Goal: Task Accomplishment & Management: Manage account settings

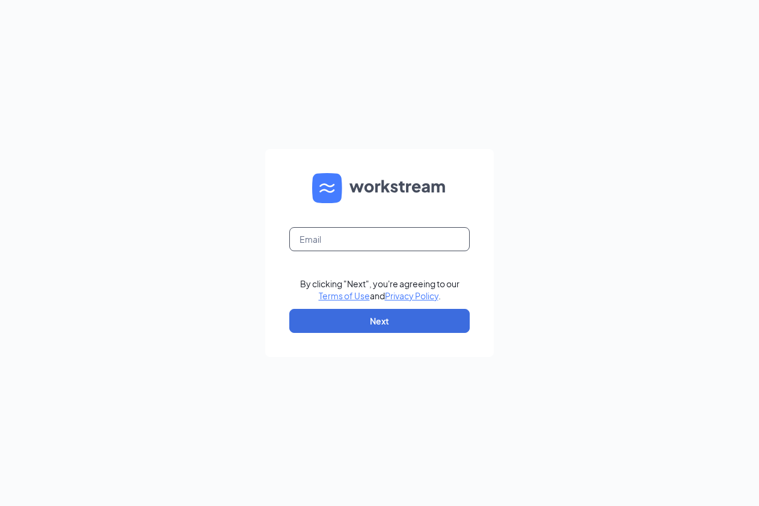
click at [353, 236] on input "text" at bounding box center [379, 239] width 180 height 24
type input "r10974@transittims.com"
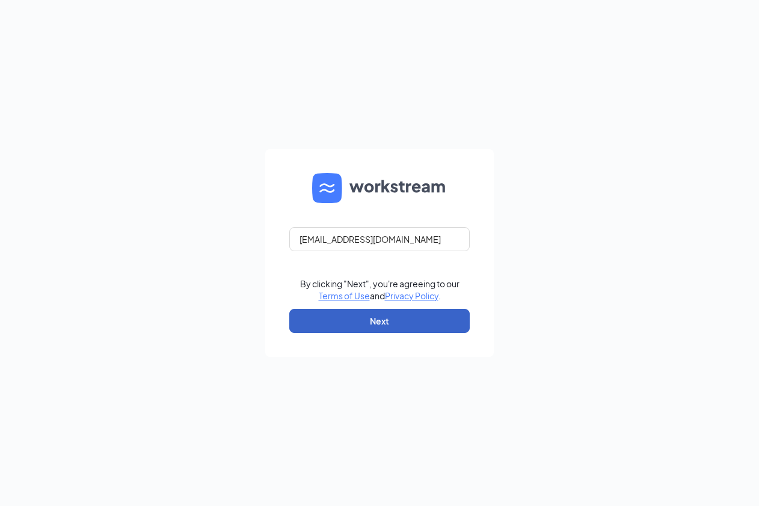
click at [361, 319] on button "Next" at bounding box center [379, 321] width 180 height 24
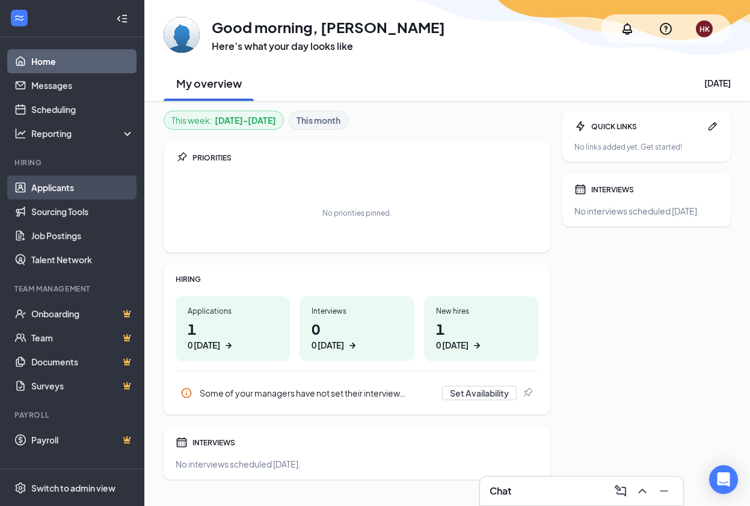
click at [78, 185] on link "Applicants" at bounding box center [82, 188] width 103 height 24
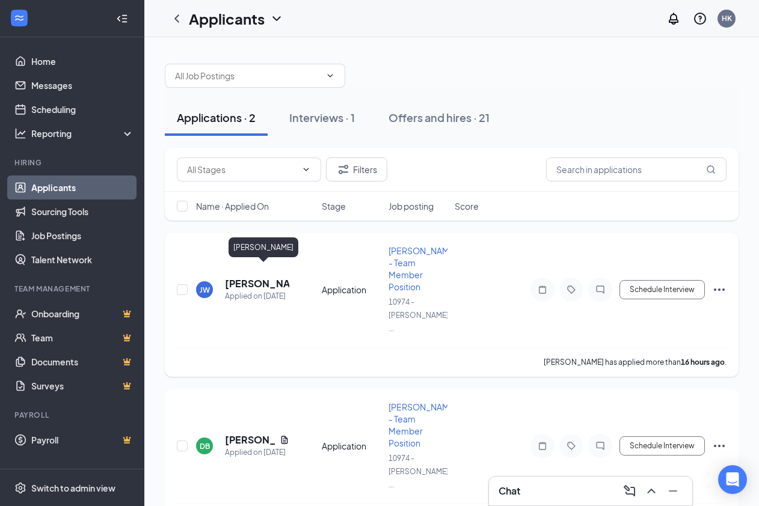
click at [241, 277] on h5 "[PERSON_NAME]" at bounding box center [257, 283] width 64 height 13
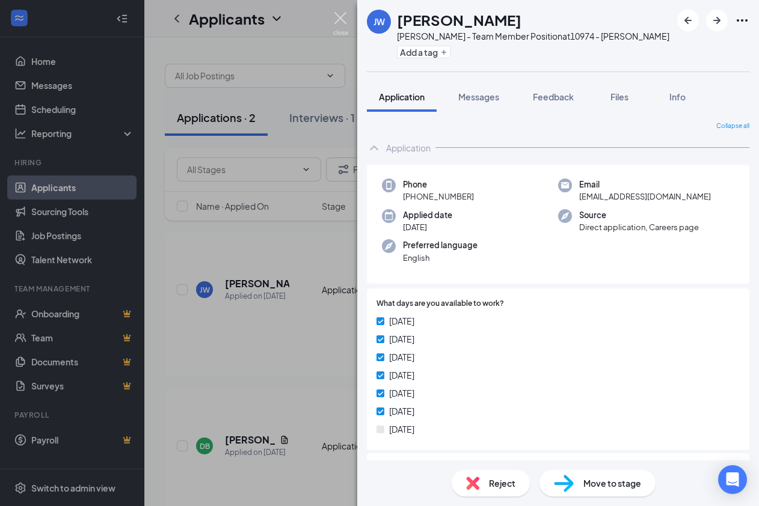
click at [337, 20] on img at bounding box center [340, 23] width 15 height 23
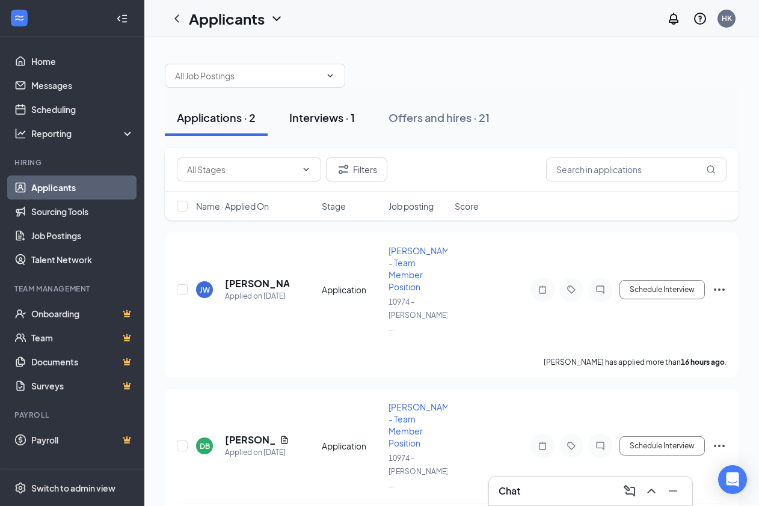
click at [326, 122] on div "Interviews · 1" at bounding box center [322, 117] width 66 height 15
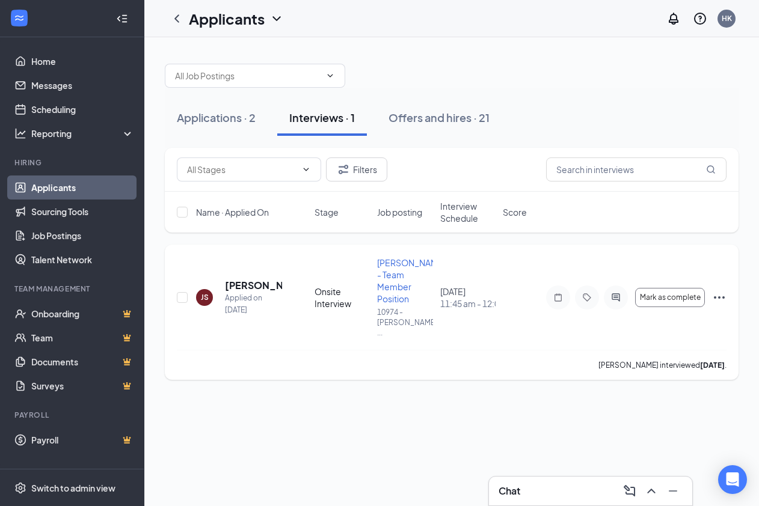
click at [726, 290] on icon "Ellipses" at bounding box center [719, 297] width 14 height 14
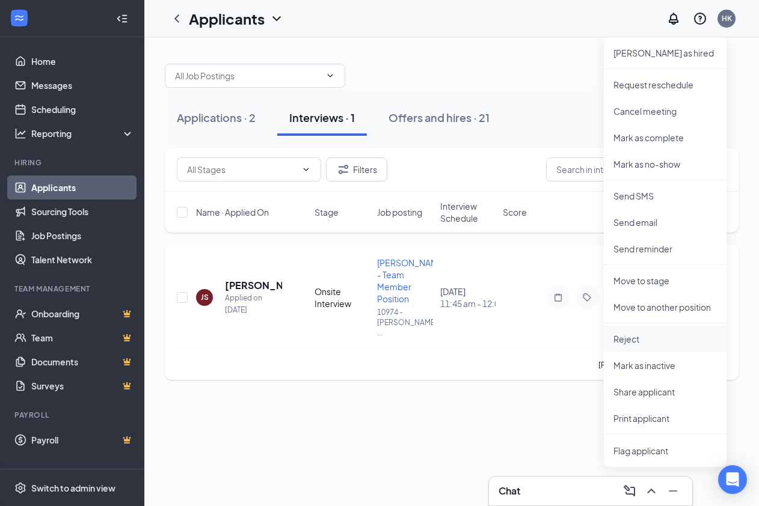
click at [633, 335] on p "Reject" at bounding box center [664, 339] width 103 height 12
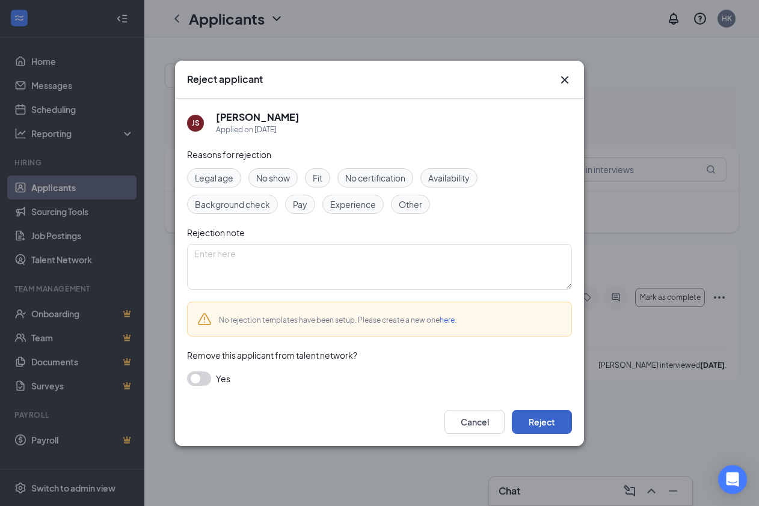
click at [558, 419] on button "Reject" at bounding box center [542, 422] width 60 height 24
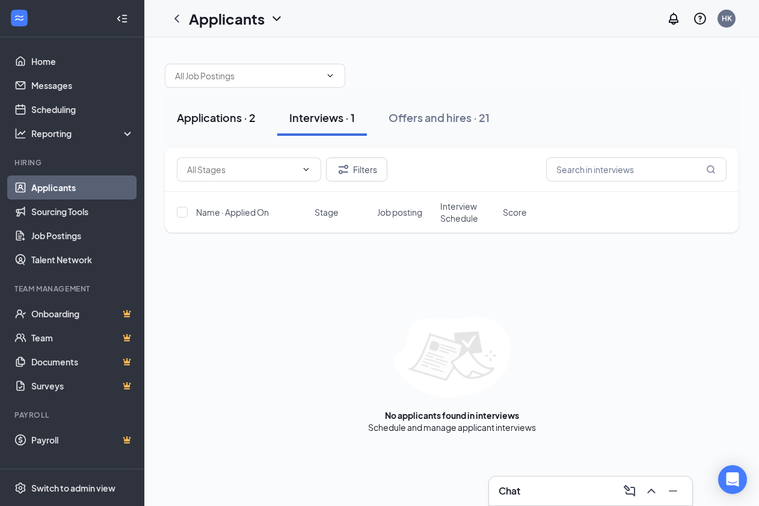
click at [217, 118] on div "Applications · 2" at bounding box center [216, 117] width 79 height 15
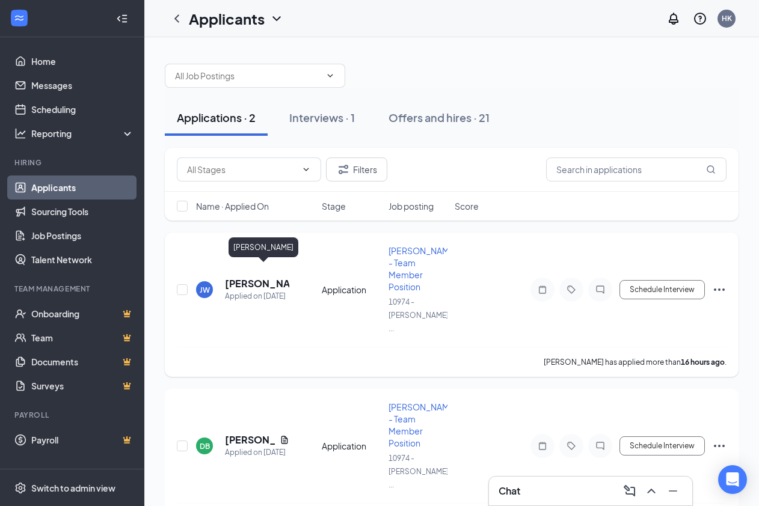
click at [239, 277] on h5 "[PERSON_NAME]" at bounding box center [257, 283] width 64 height 13
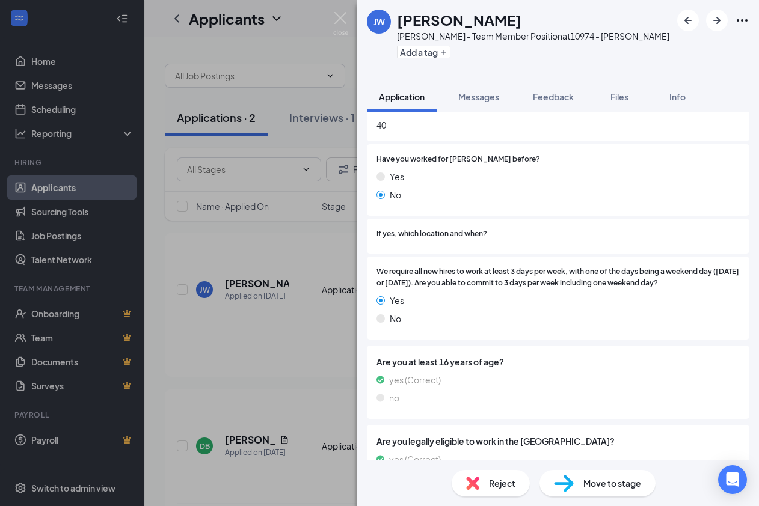
scroll to position [481, 0]
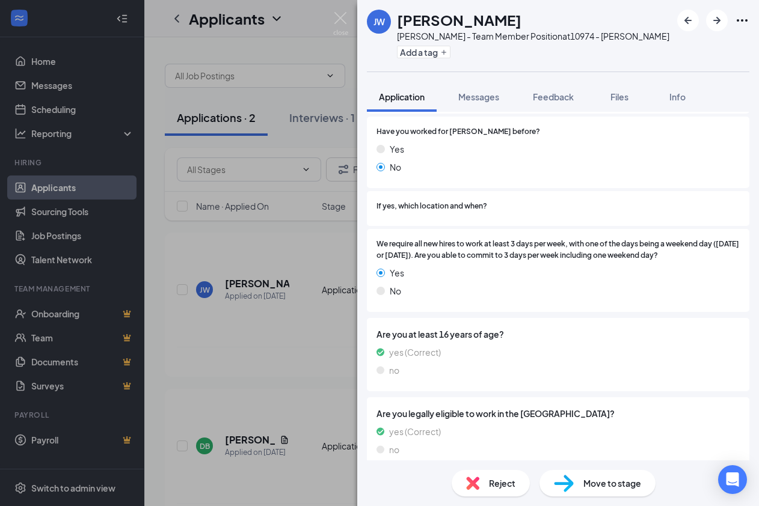
click at [491, 487] on span "Reject" at bounding box center [502, 483] width 26 height 13
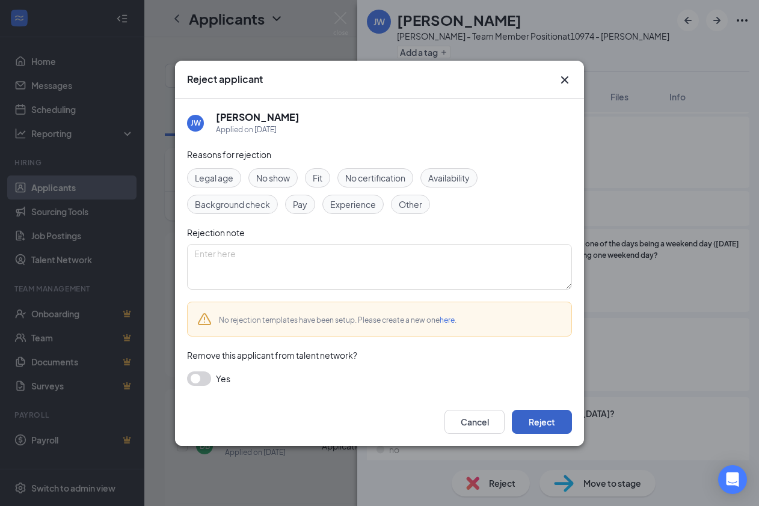
click at [545, 421] on button "Reject" at bounding box center [542, 422] width 60 height 24
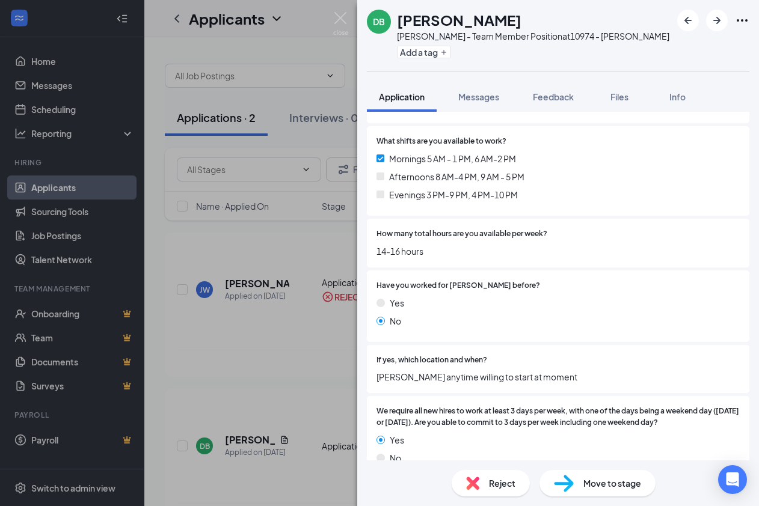
scroll to position [421, 0]
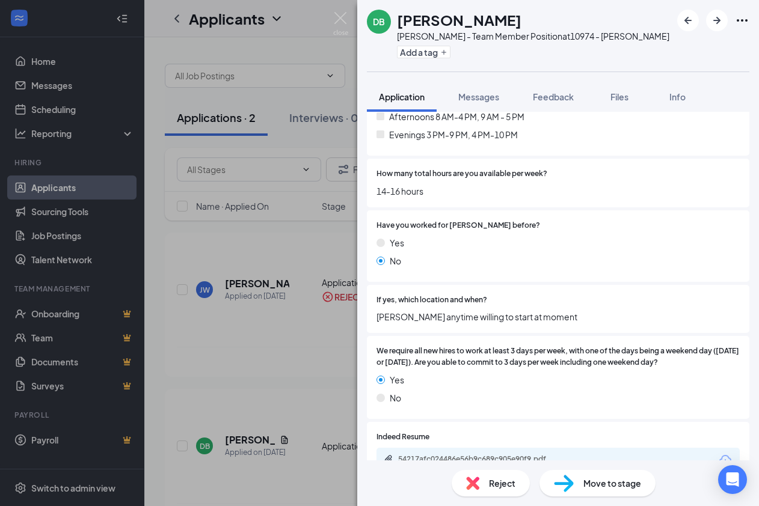
click at [587, 481] on span "Move to stage" at bounding box center [612, 483] width 58 height 13
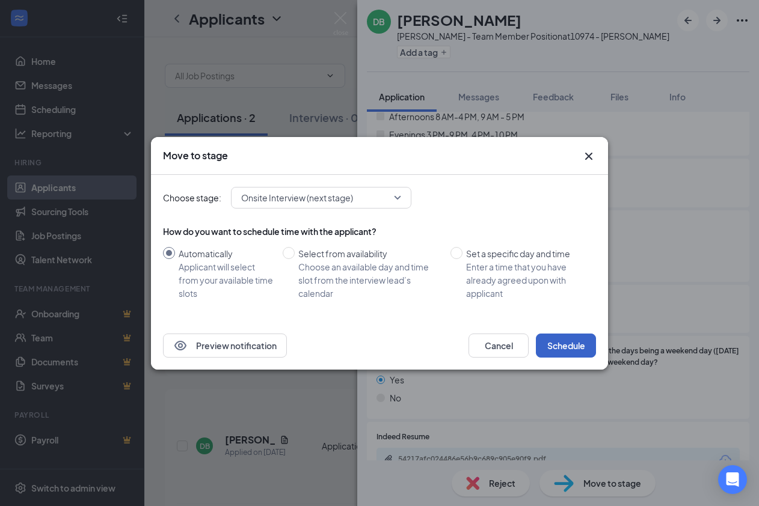
click at [563, 348] on button "Schedule" at bounding box center [566, 346] width 60 height 24
